Goal: Check status: Check status

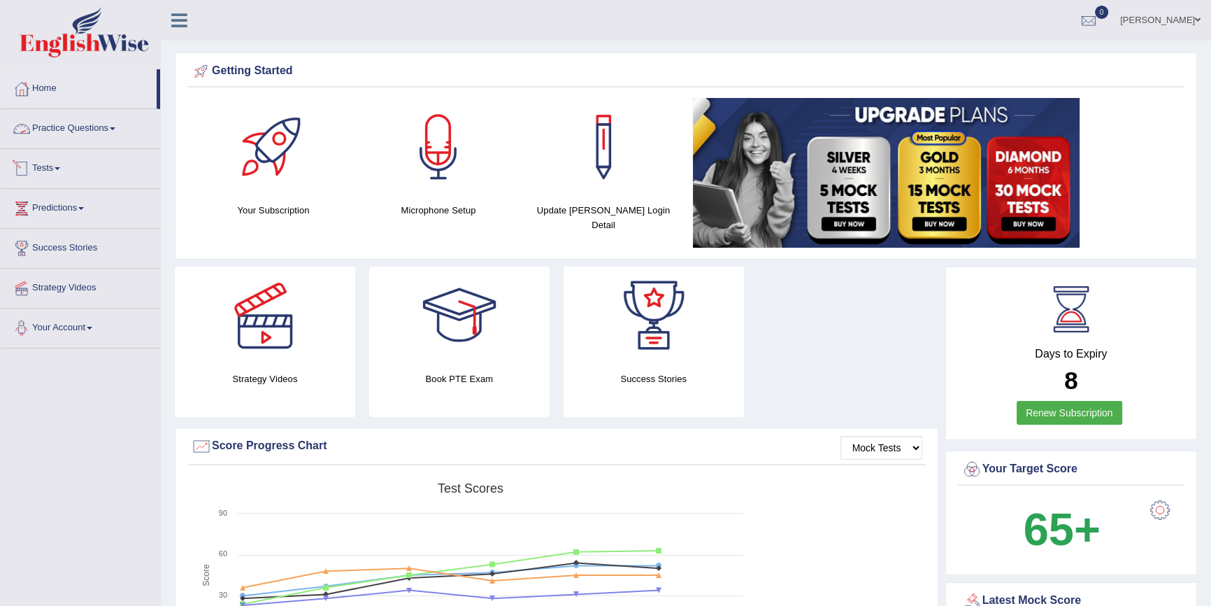
click at [120, 124] on link "Practice Questions" at bounding box center [80, 126] width 159 height 35
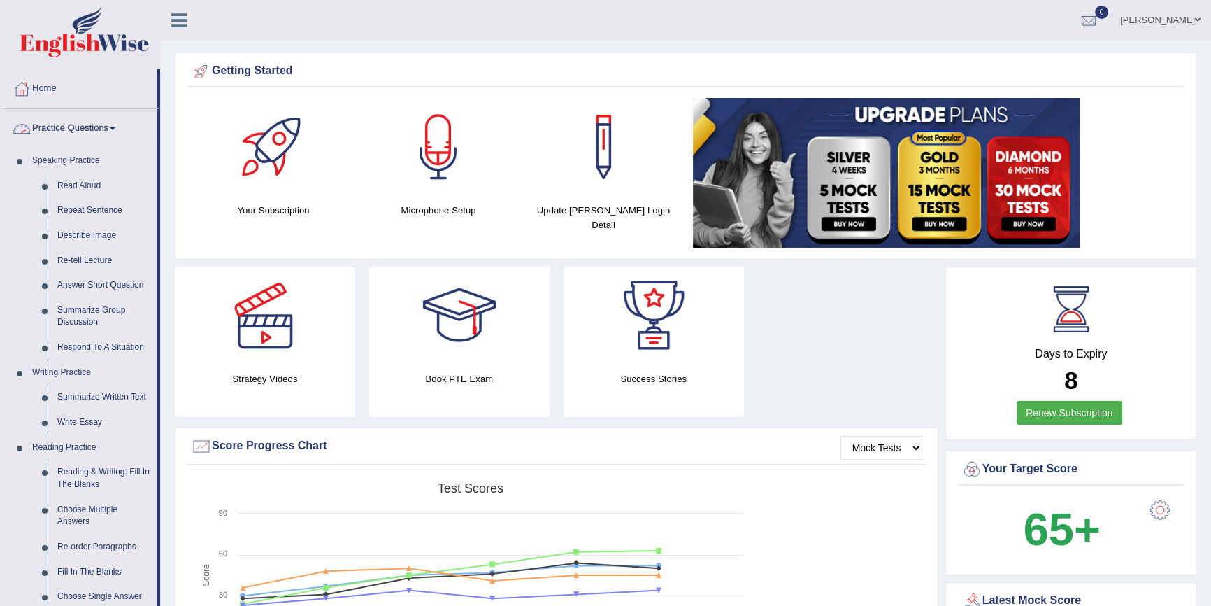
click at [104, 127] on link "Practice Questions" at bounding box center [79, 126] width 156 height 35
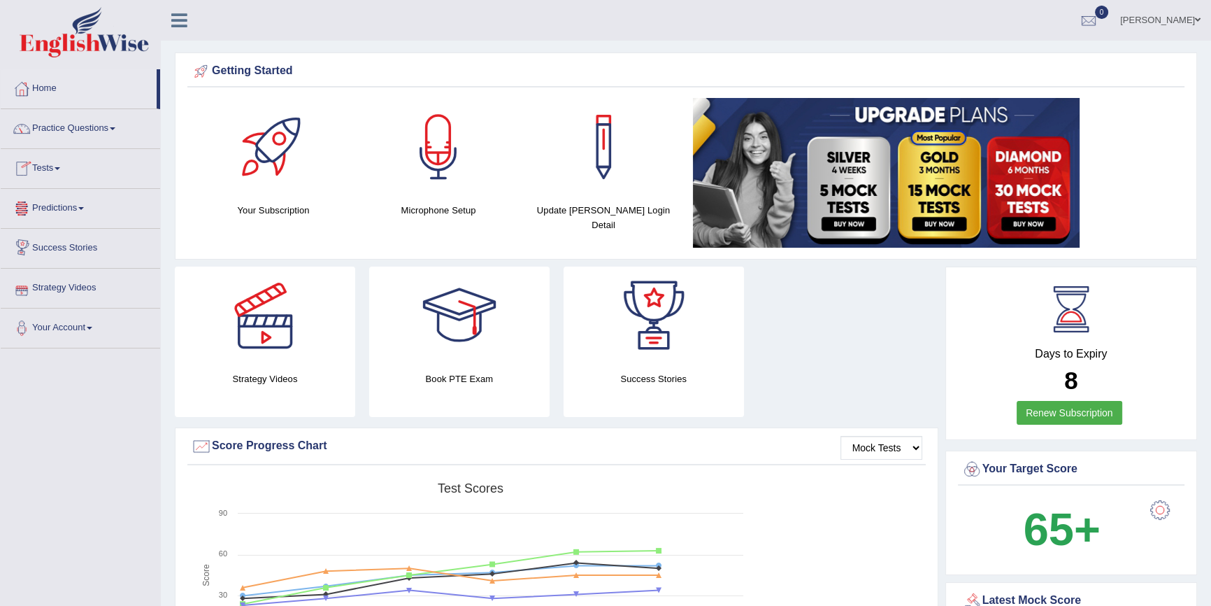
click at [59, 165] on link "Tests" at bounding box center [80, 166] width 159 height 35
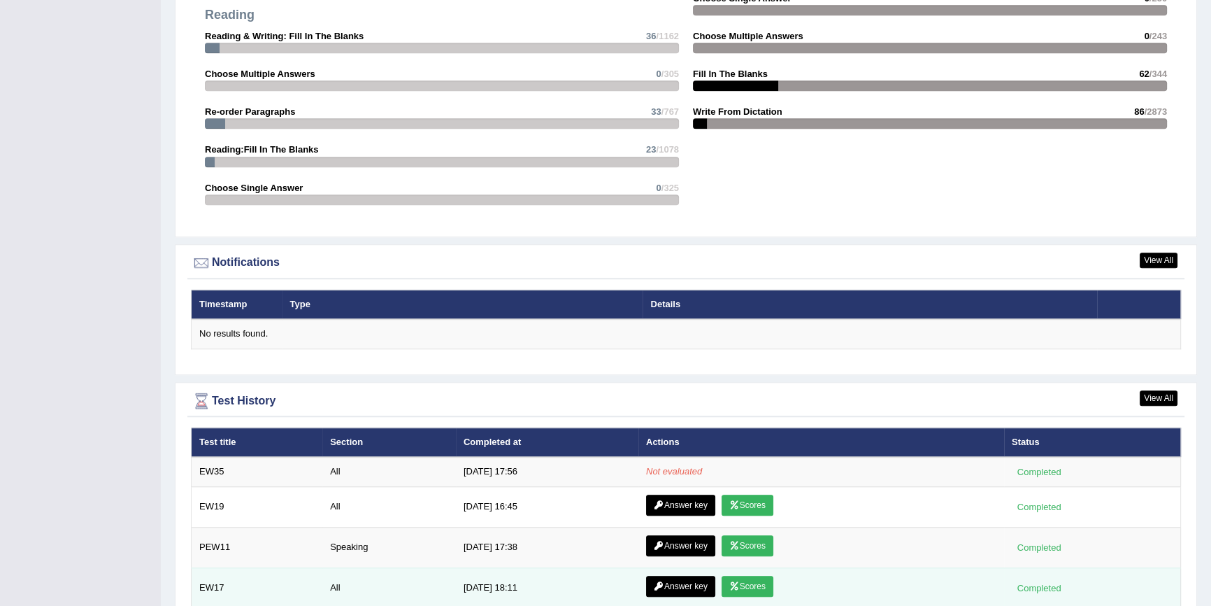
scroll to position [1697, 0]
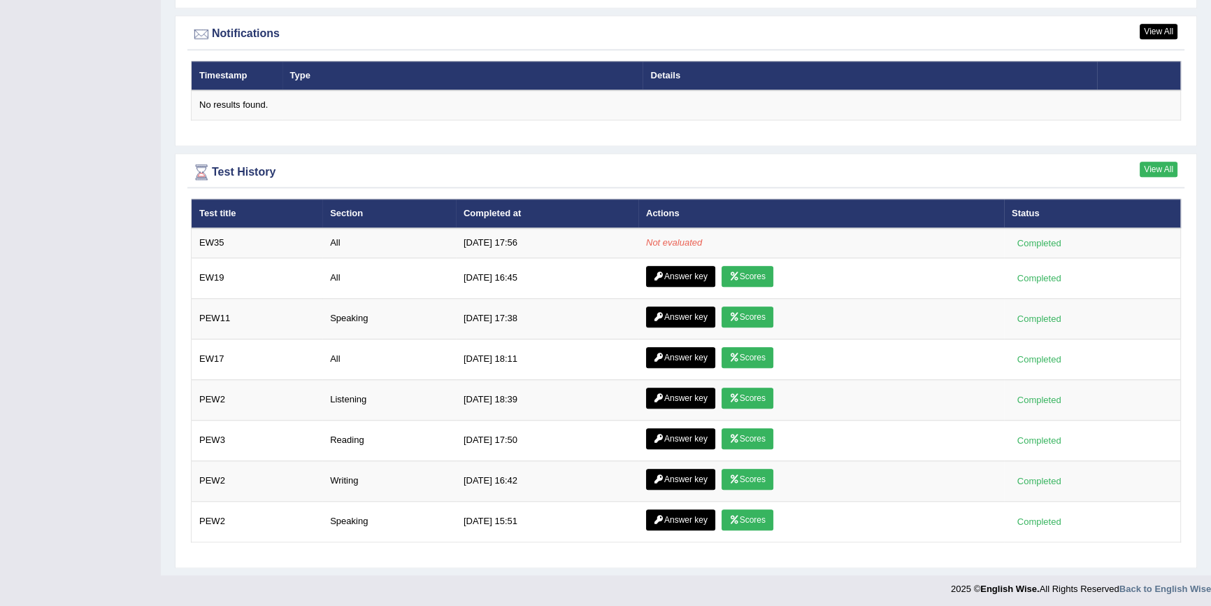
click at [1154, 167] on link "View All" at bounding box center [1159, 169] width 38 height 15
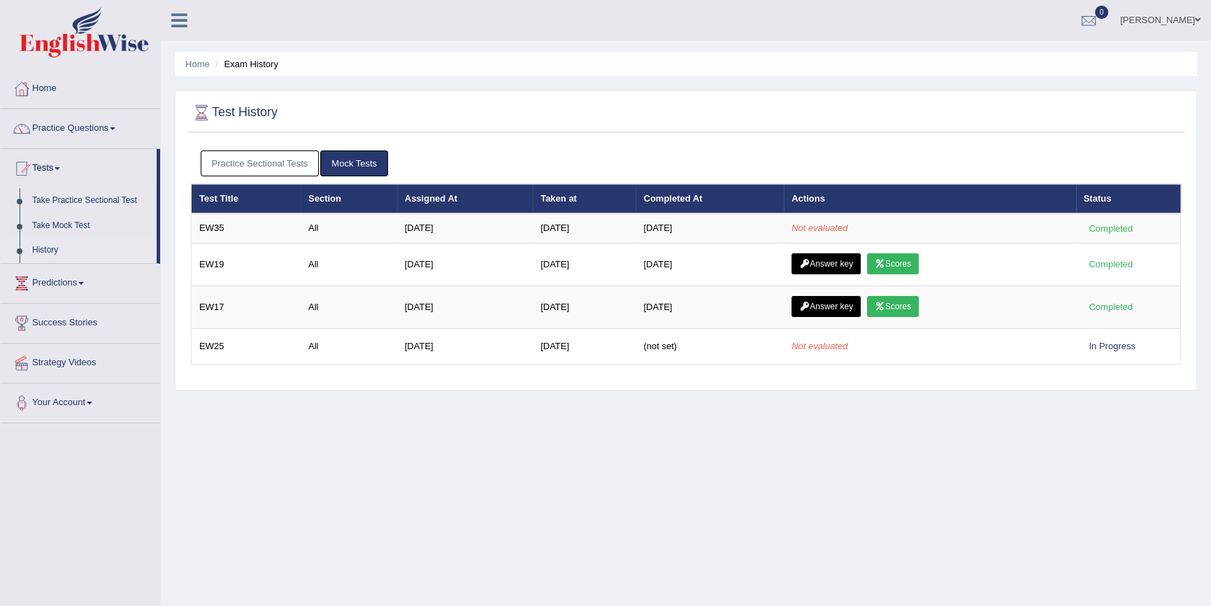
click at [369, 164] on link "Mock Tests" at bounding box center [354, 163] width 68 height 26
click at [367, 161] on link "Mock Tests" at bounding box center [354, 163] width 68 height 26
click at [362, 164] on link "Mock Tests" at bounding box center [354, 163] width 68 height 26
click at [52, 245] on link "History" at bounding box center [91, 250] width 131 height 25
click at [88, 123] on link "Practice Questions" at bounding box center [80, 126] width 159 height 35
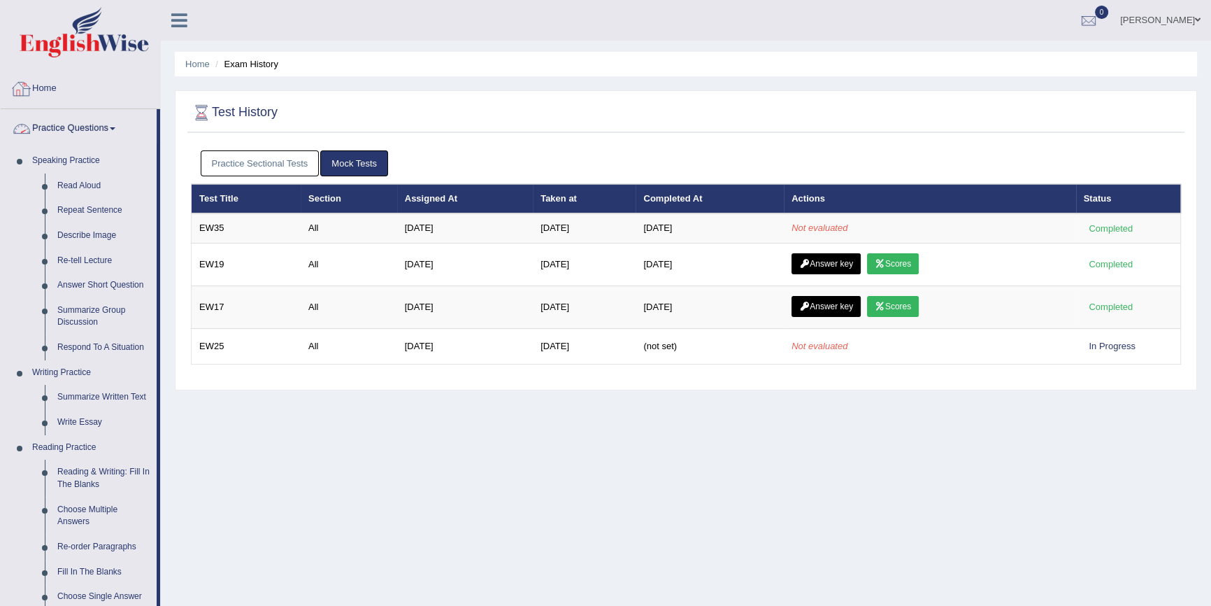
click at [104, 130] on link "Practice Questions" at bounding box center [79, 126] width 156 height 35
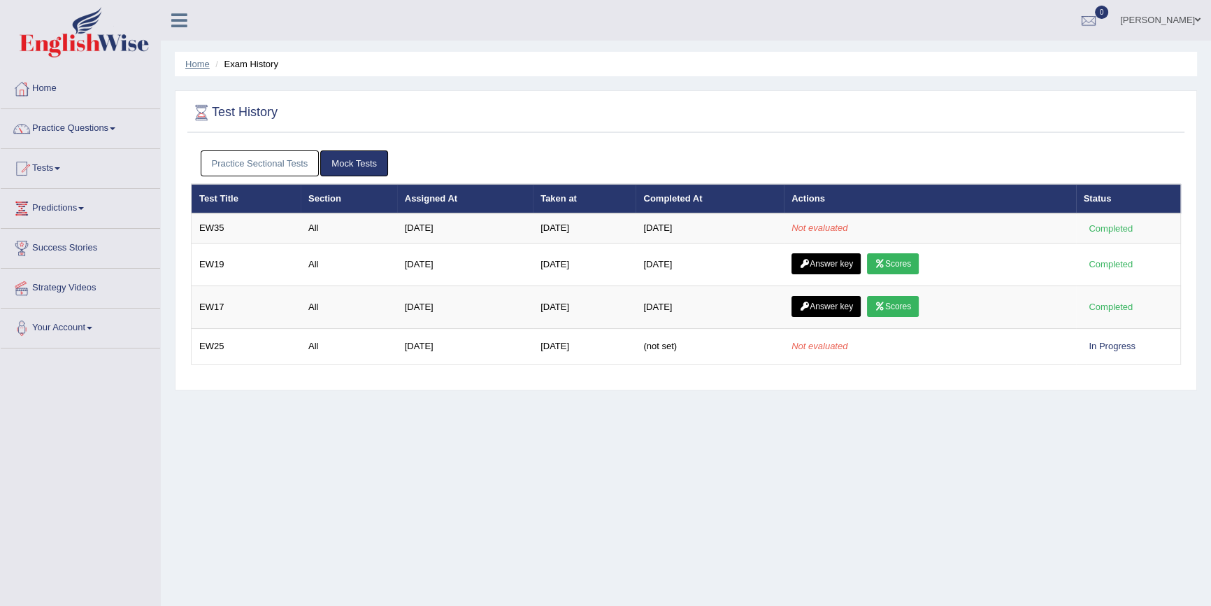
click at [198, 62] on link "Home" at bounding box center [197, 64] width 24 height 10
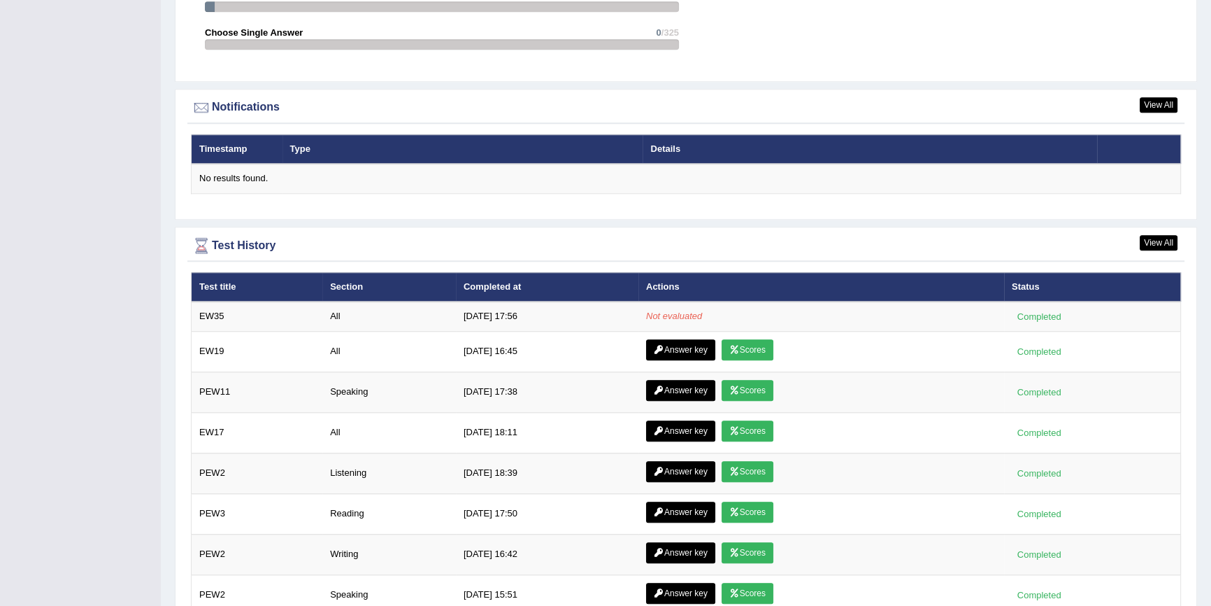
scroll to position [1697, 0]
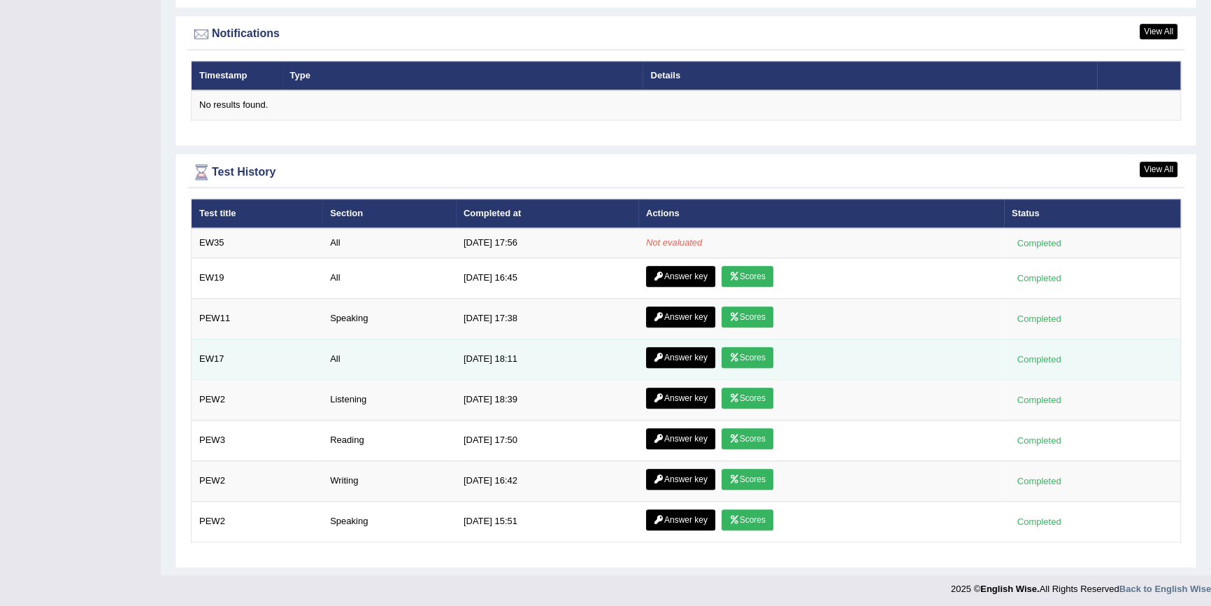
click at [754, 356] on link "Scores" at bounding box center [748, 357] width 52 height 21
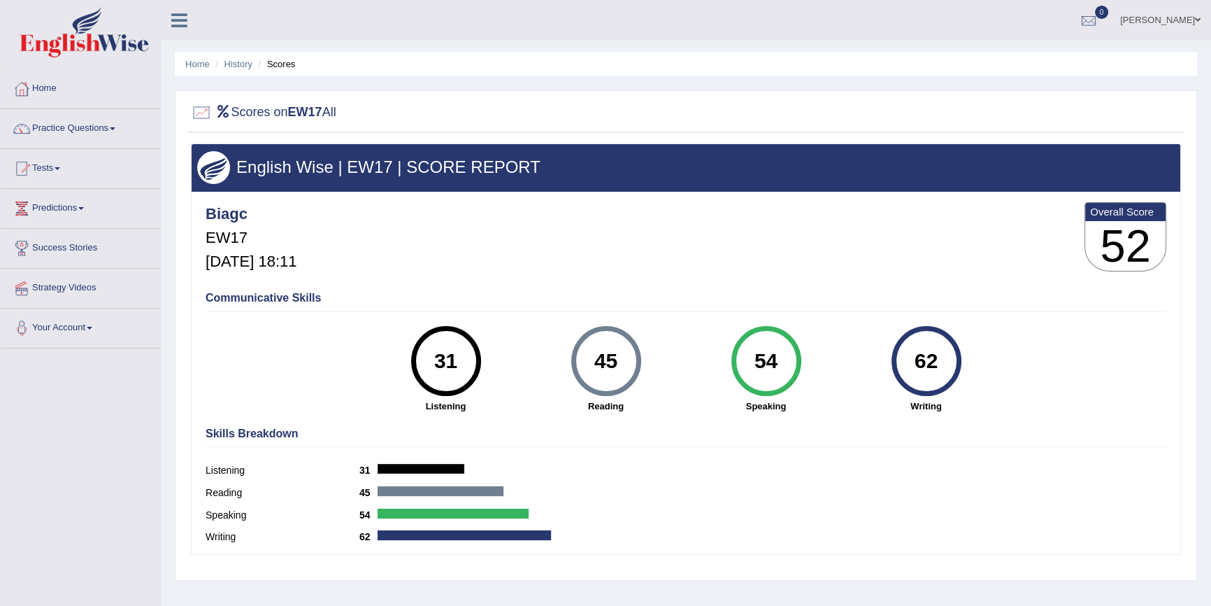
click at [277, 68] on li "Scores" at bounding box center [275, 63] width 41 height 13
click at [245, 59] on link "History" at bounding box center [238, 64] width 28 height 10
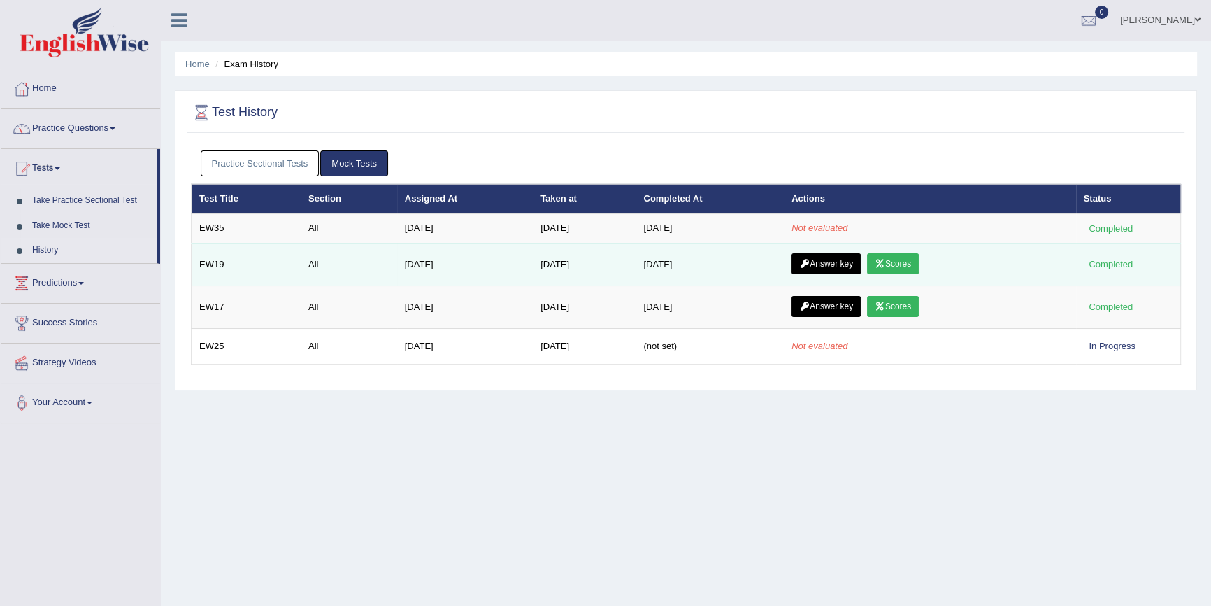
click at [915, 261] on link "Scores" at bounding box center [893, 263] width 52 height 21
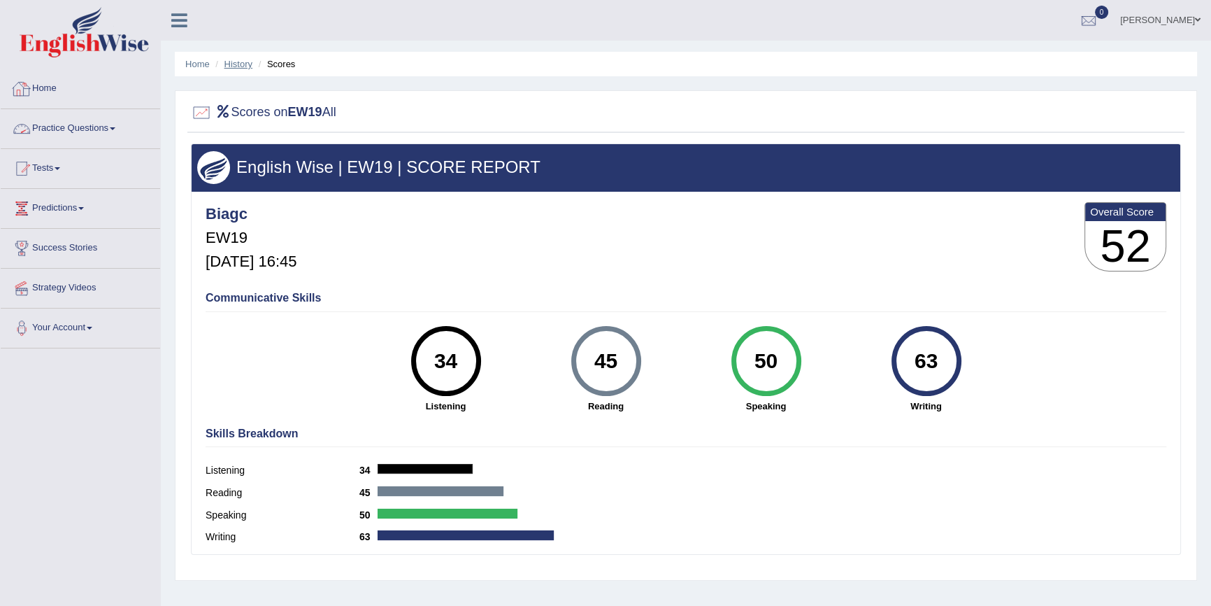
click at [243, 67] on link "History" at bounding box center [238, 64] width 28 height 10
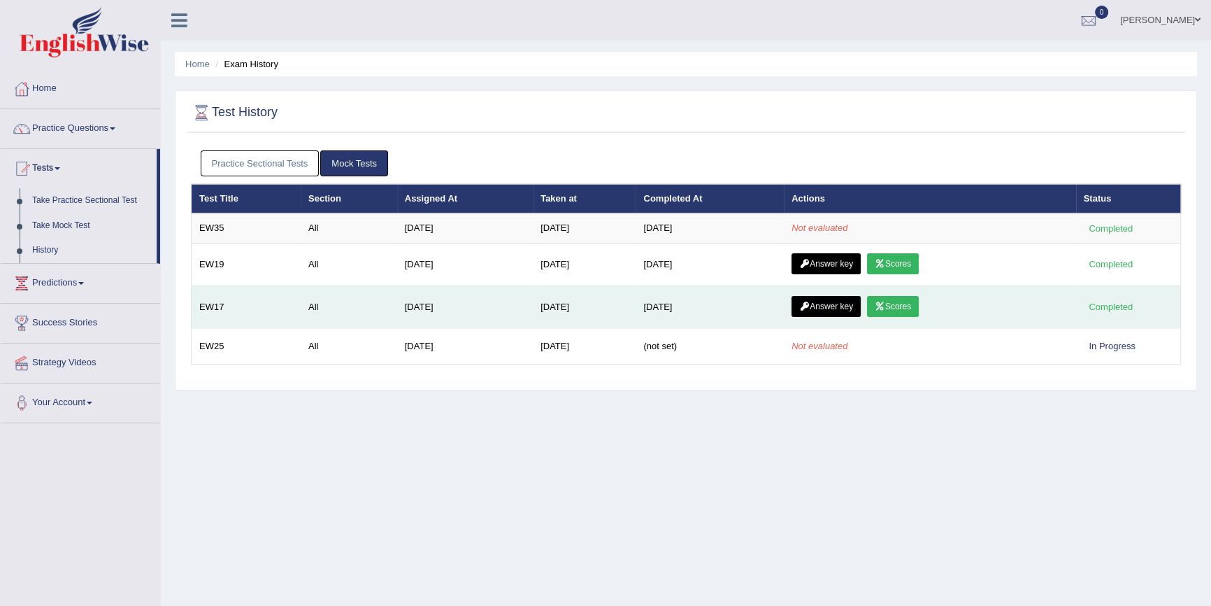
click at [907, 302] on link "Scores" at bounding box center [893, 306] width 52 height 21
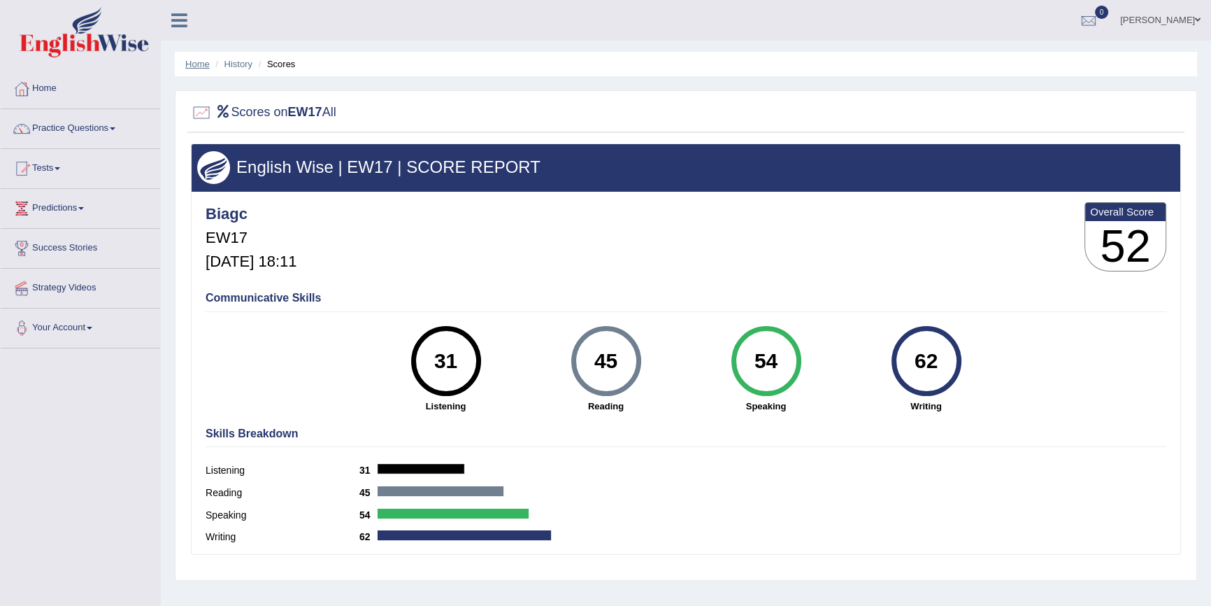
click at [199, 64] on link "Home" at bounding box center [197, 64] width 24 height 10
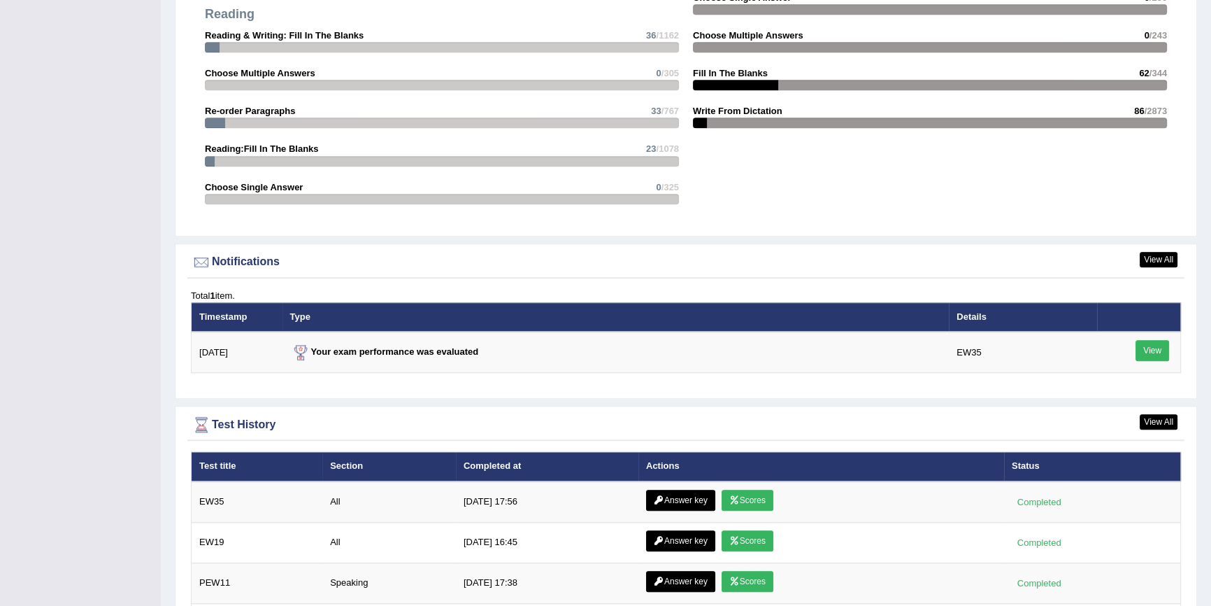
scroll to position [1716, 0]
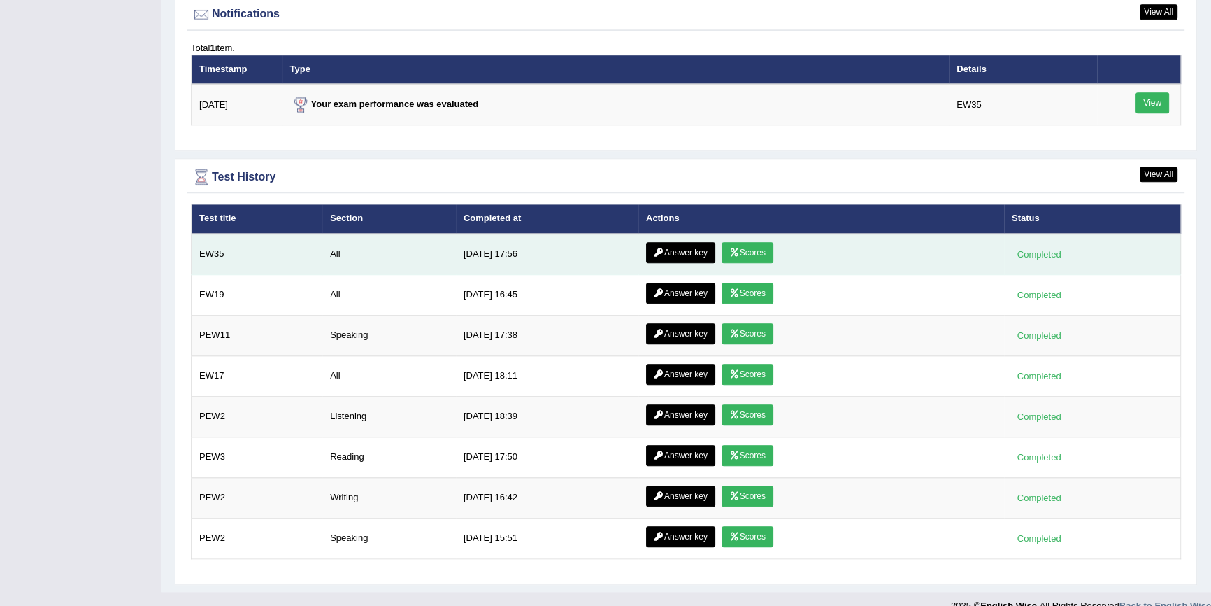
click at [748, 248] on link "Scores" at bounding box center [748, 252] width 52 height 21
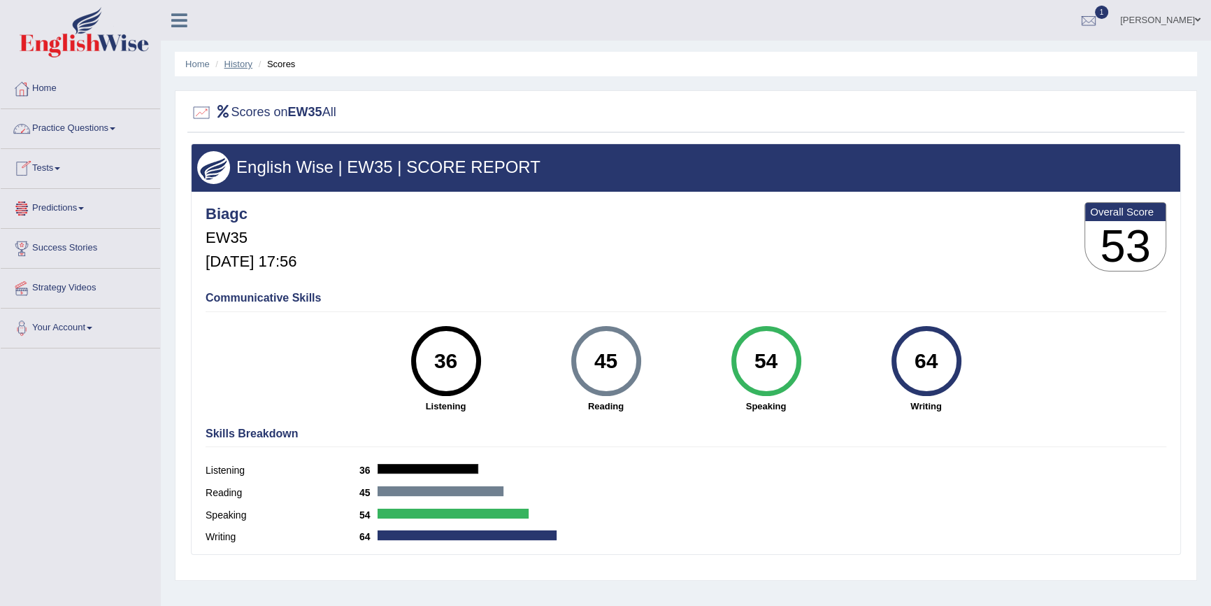
click at [234, 66] on link "History" at bounding box center [238, 64] width 28 height 10
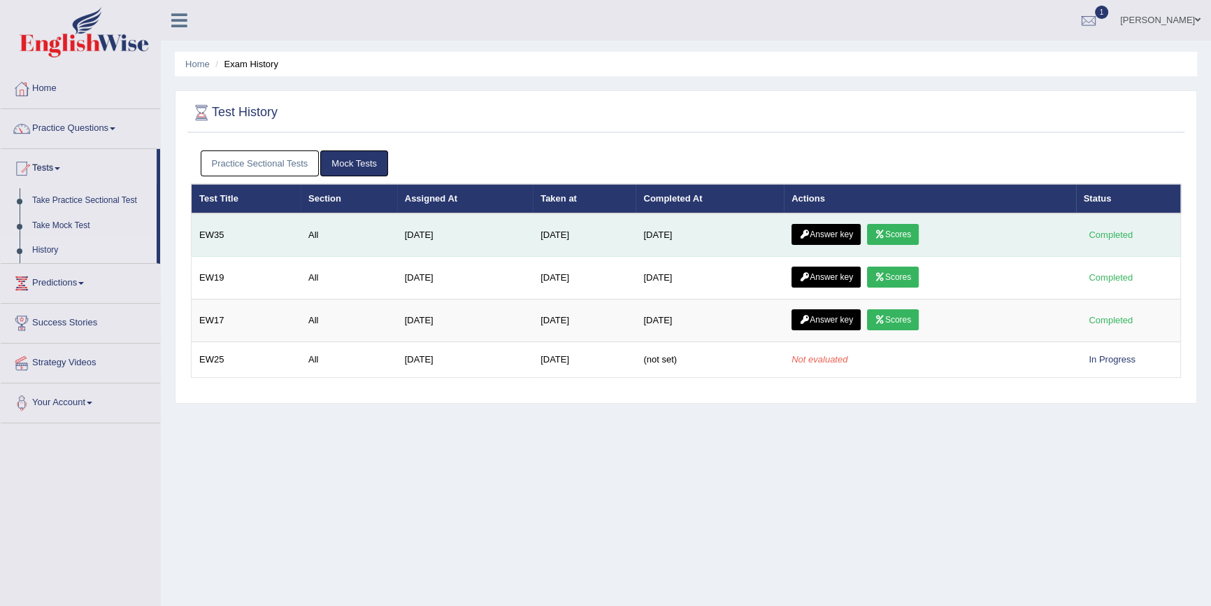
click at [845, 235] on link "Answer key" at bounding box center [826, 234] width 69 height 21
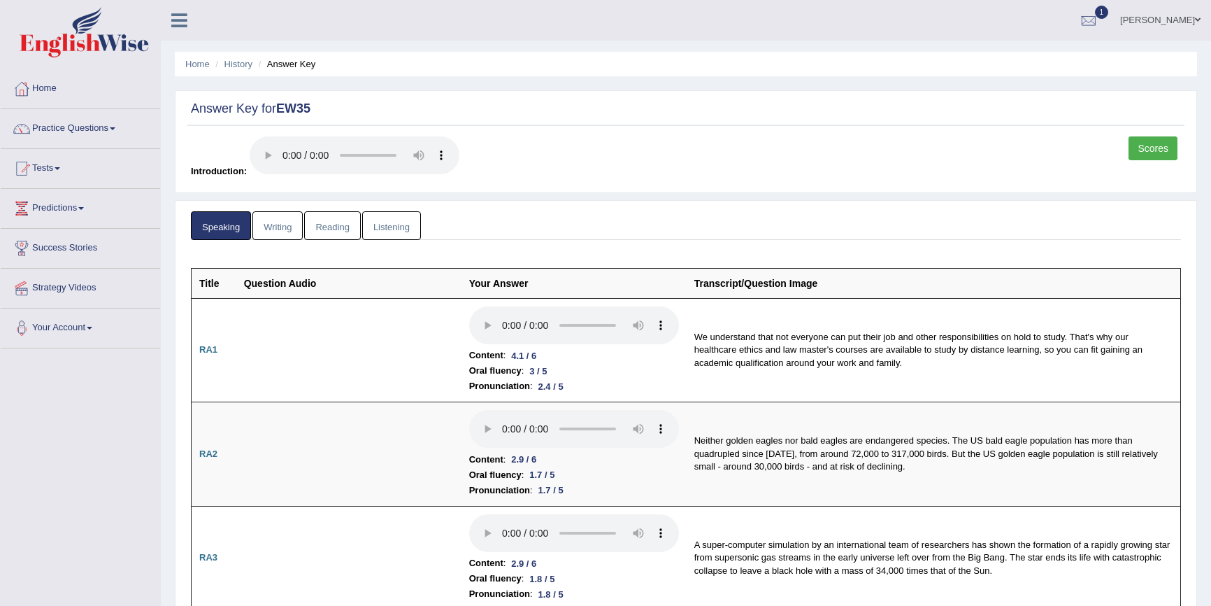
click at [238, 63] on link "History" at bounding box center [238, 64] width 28 height 10
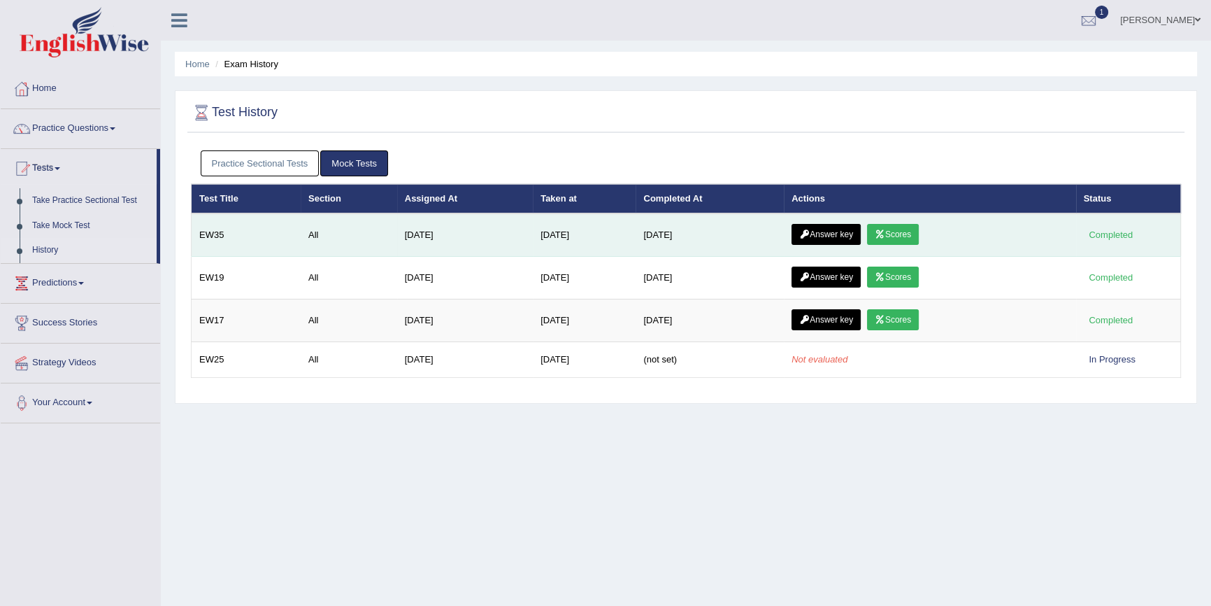
click at [919, 236] on link "Scores" at bounding box center [893, 234] width 52 height 21
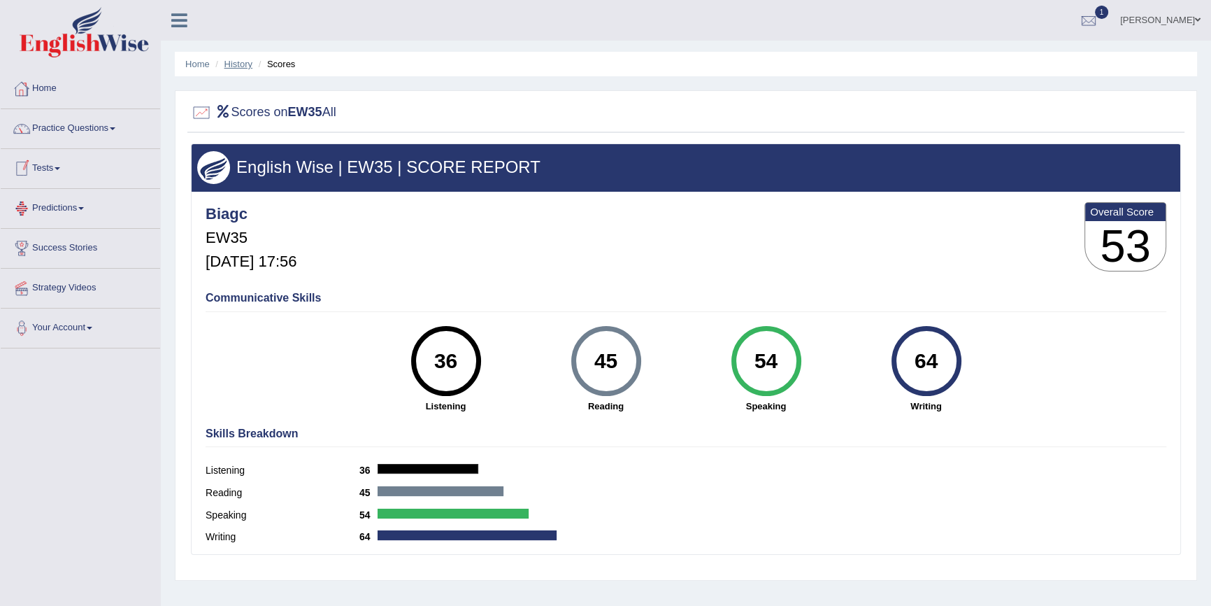
click at [234, 62] on link "History" at bounding box center [238, 64] width 28 height 10
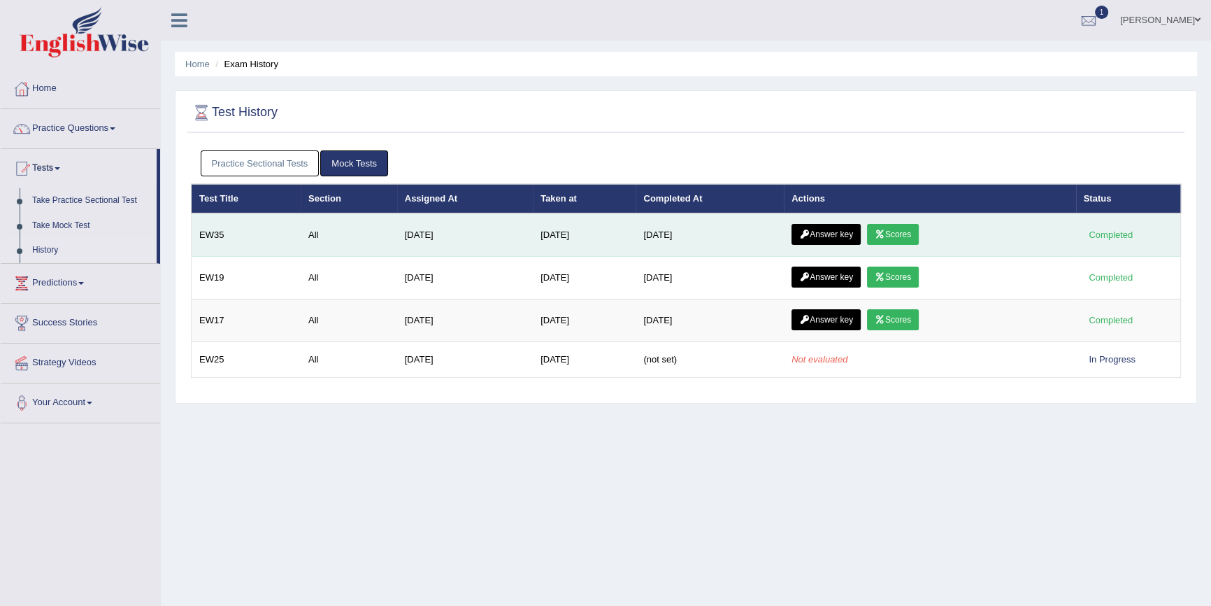
click at [835, 235] on link "Answer key" at bounding box center [826, 234] width 69 height 21
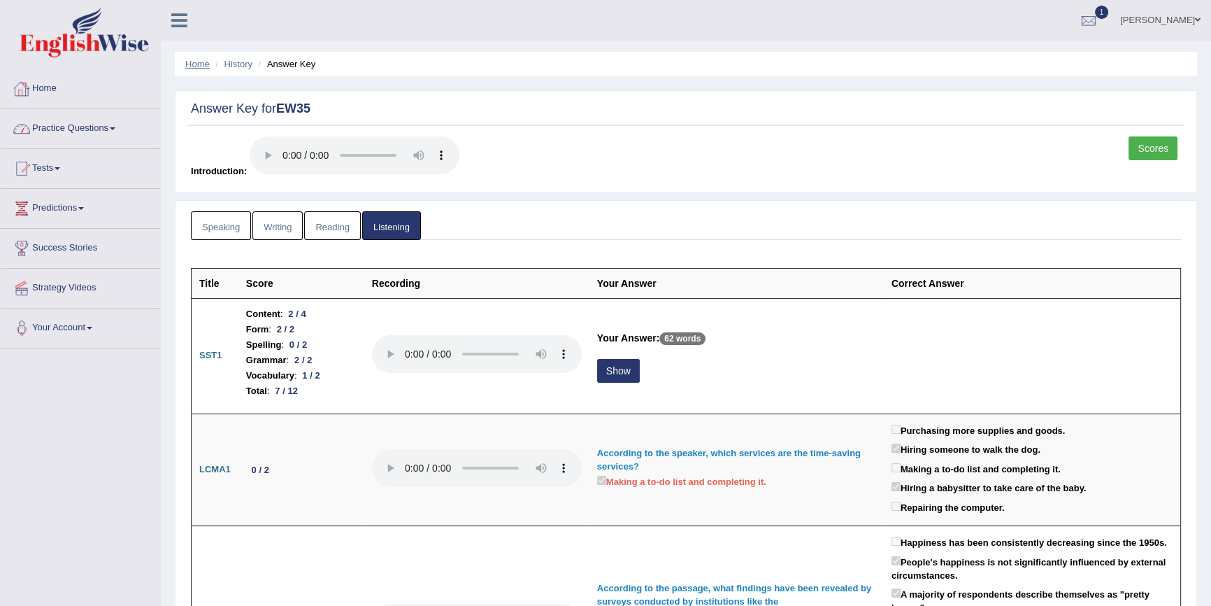
click at [200, 62] on link "Home" at bounding box center [197, 64] width 24 height 10
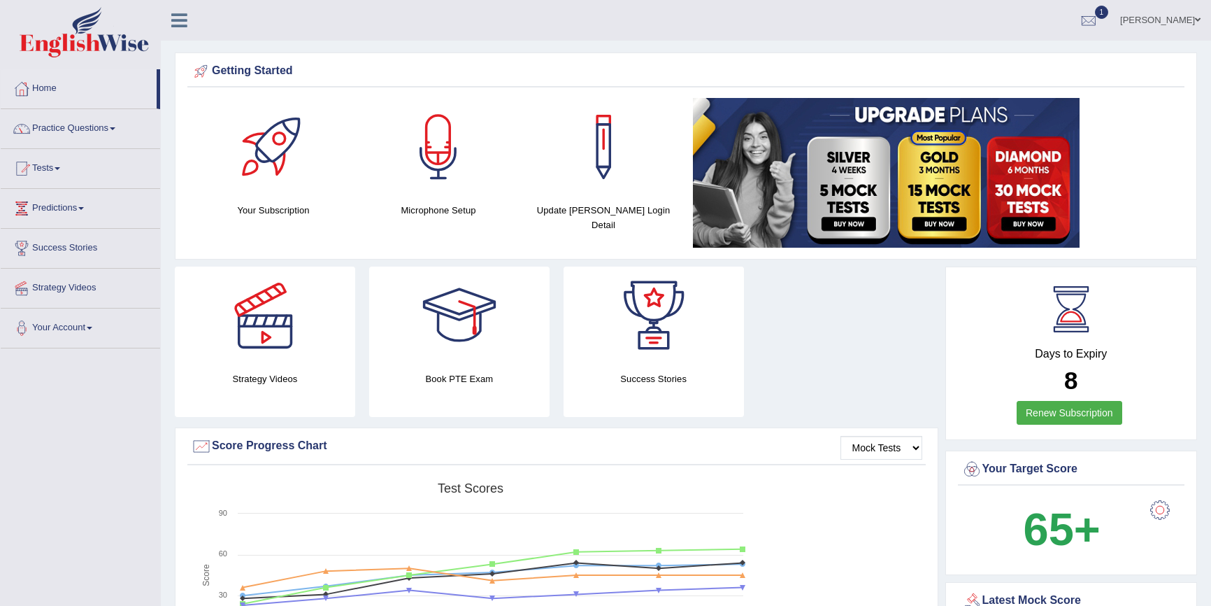
click at [1172, 20] on link "[PERSON_NAME]" at bounding box center [1160, 18] width 101 height 36
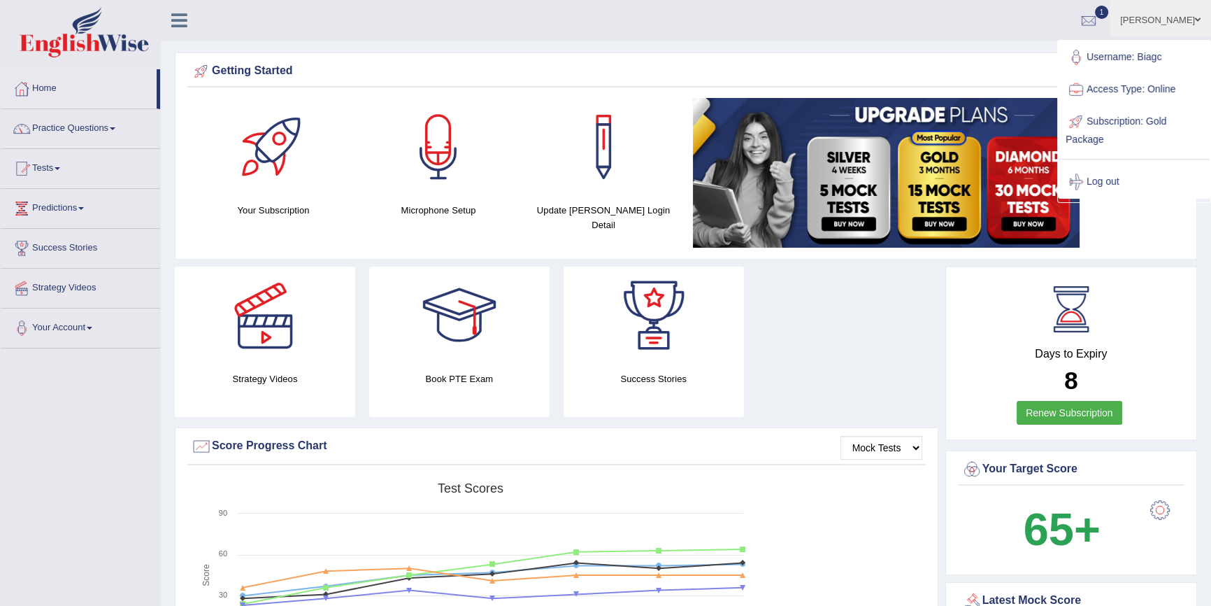
click at [1104, 184] on link "Log out" at bounding box center [1134, 182] width 151 height 32
